Goal: Transaction & Acquisition: Download file/media

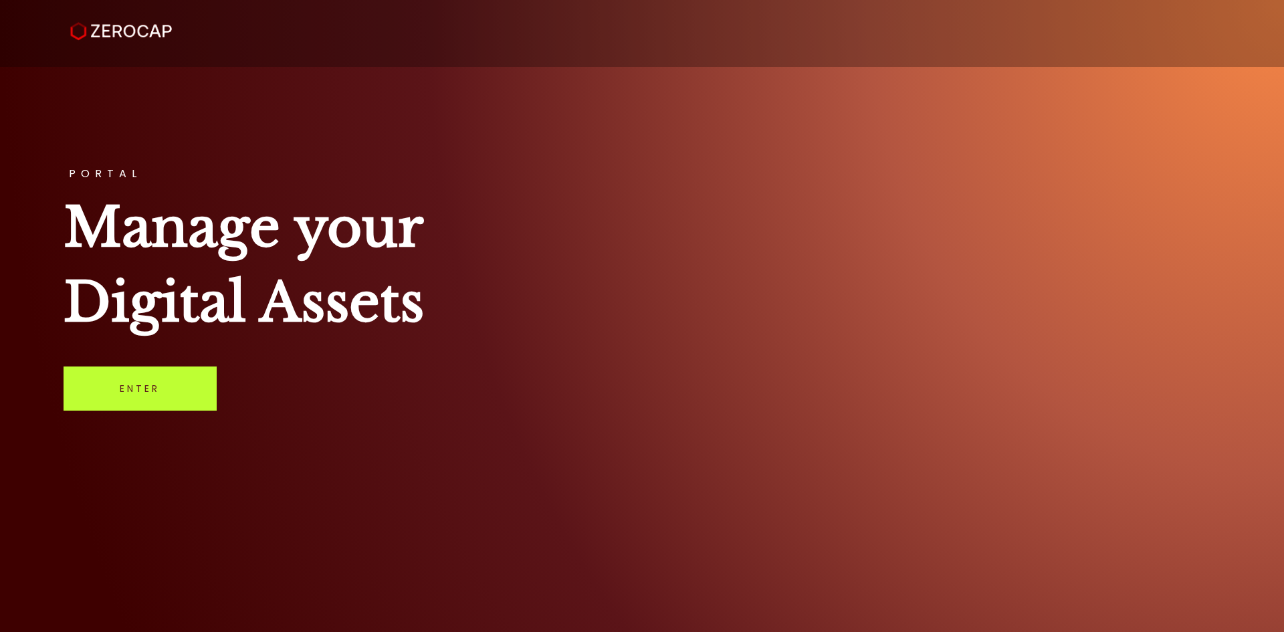
drag, startPoint x: 0, startPoint y: 0, endPoint x: 167, endPoint y: 395, distance: 429.0
click at [167, 395] on link "Enter" at bounding box center [140, 389] width 153 height 44
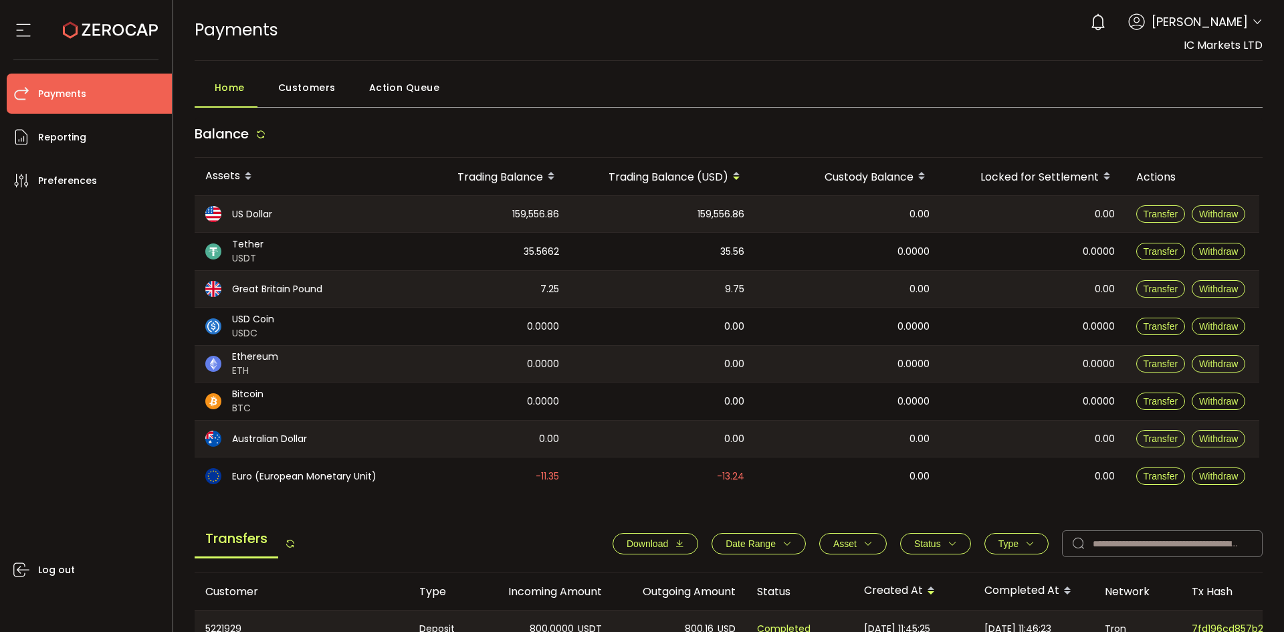
click at [745, 543] on span "Date Range" at bounding box center [751, 544] width 50 height 11
click at [725, 576] on input at bounding box center [730, 575] width 40 height 21
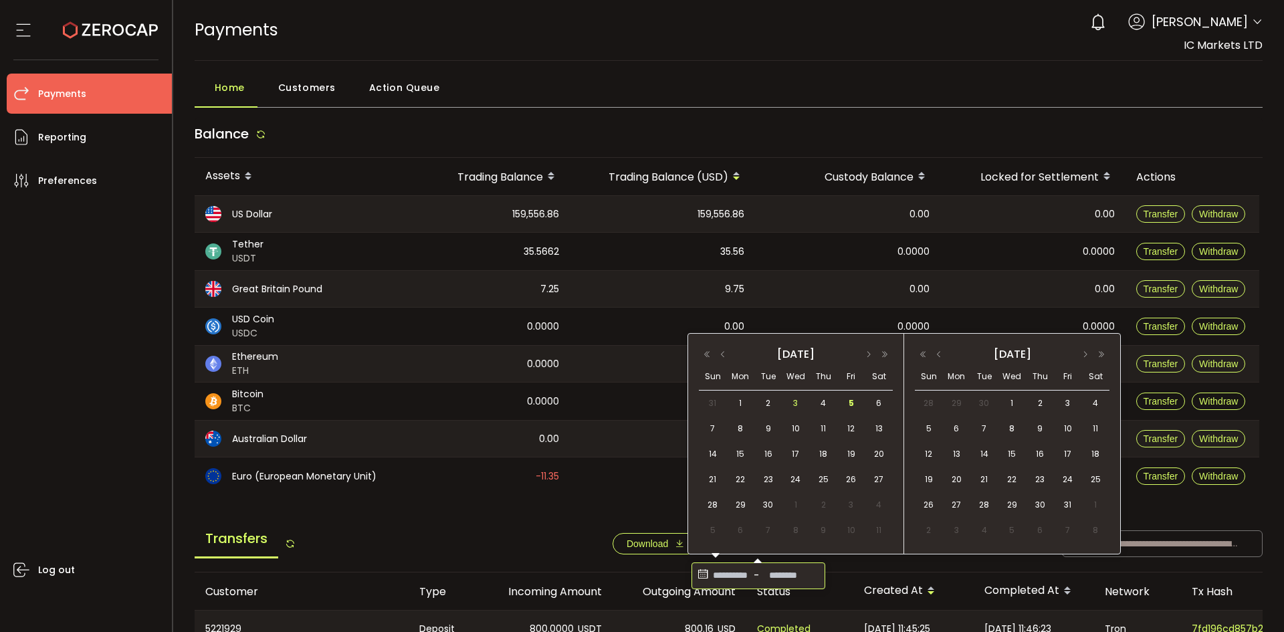
click at [793, 400] on span "3" at bounding box center [796, 403] width 16 height 16
drag, startPoint x: 823, startPoint y: 401, endPoint x: 815, endPoint y: 424, distance: 24.1
click at [824, 401] on span "4" at bounding box center [823, 403] width 16 height 16
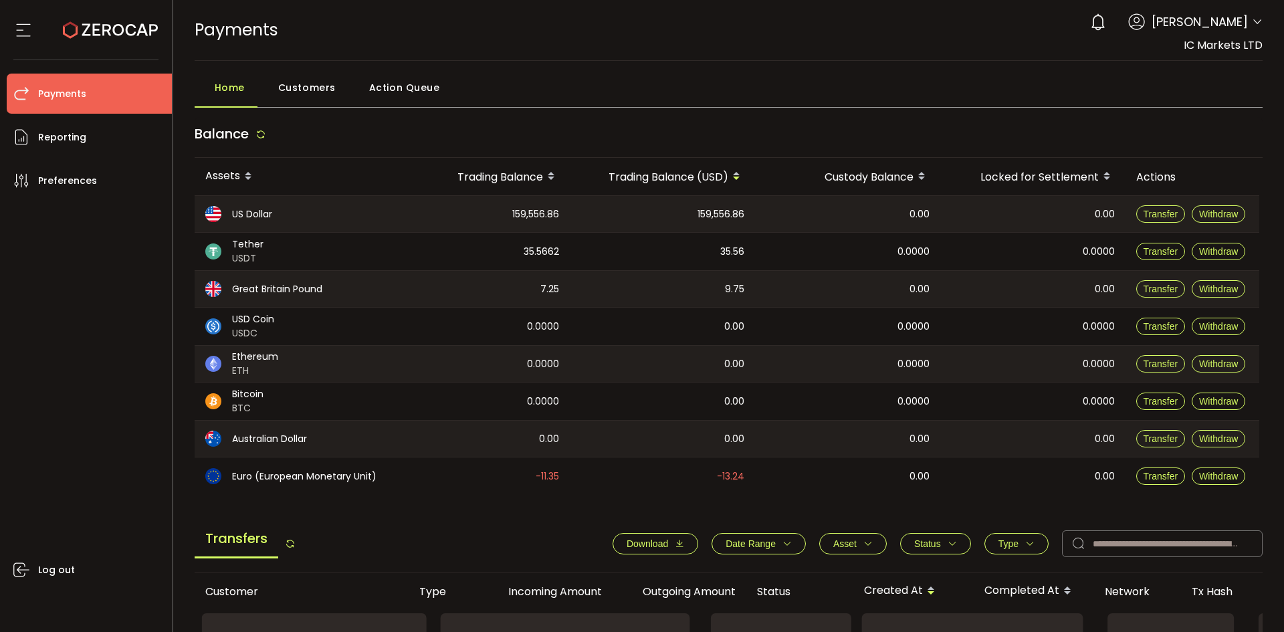
click at [627, 555] on div "**********" at bounding box center [931, 544] width 664 height 27
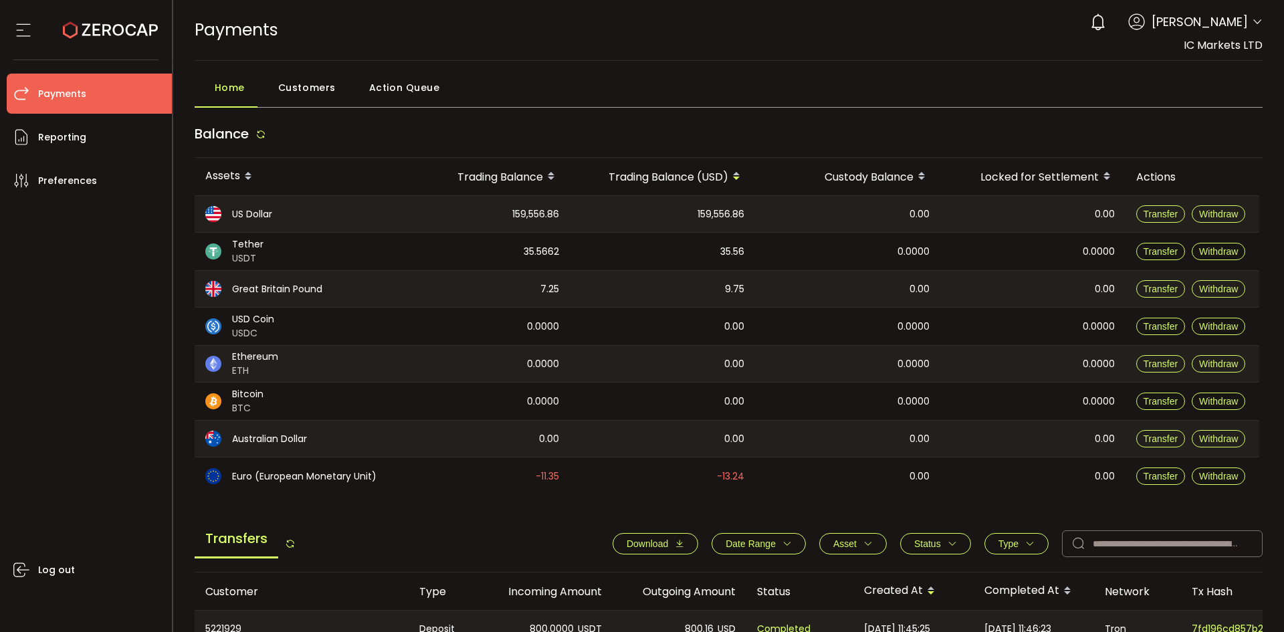
click at [633, 543] on span "Download" at bounding box center [647, 544] width 41 height 11
